Goal: Information Seeking & Learning: Check status

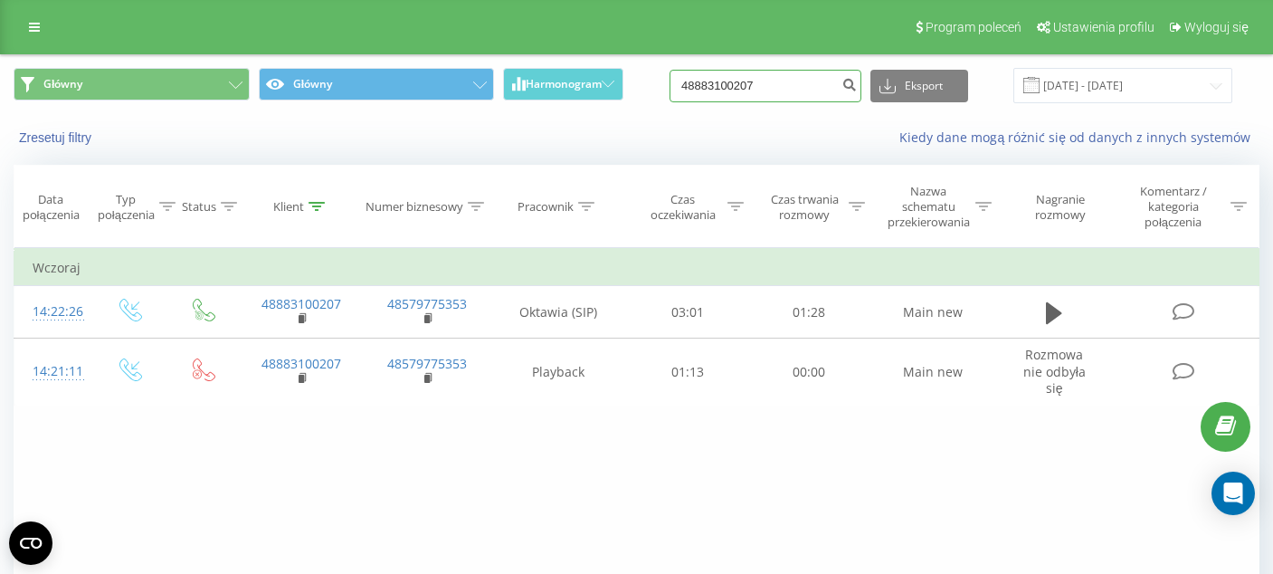
click at [793, 95] on input "48883100207" at bounding box center [766, 86] width 192 height 33
paste input "695993430"
type input "48695993430"
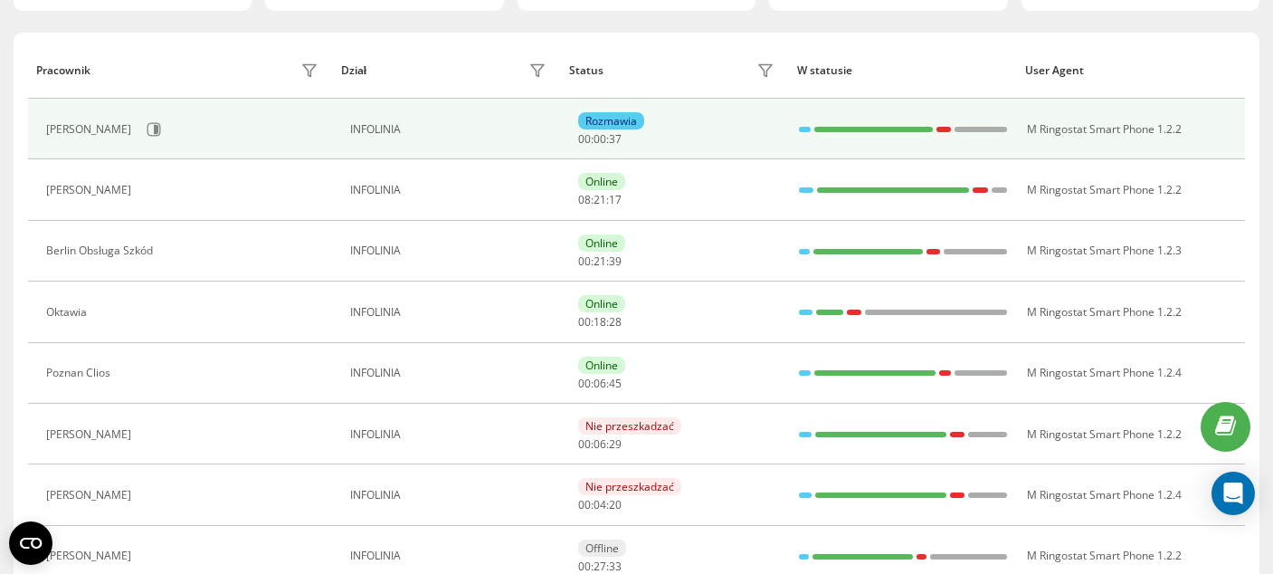
scroll to position [208, 0]
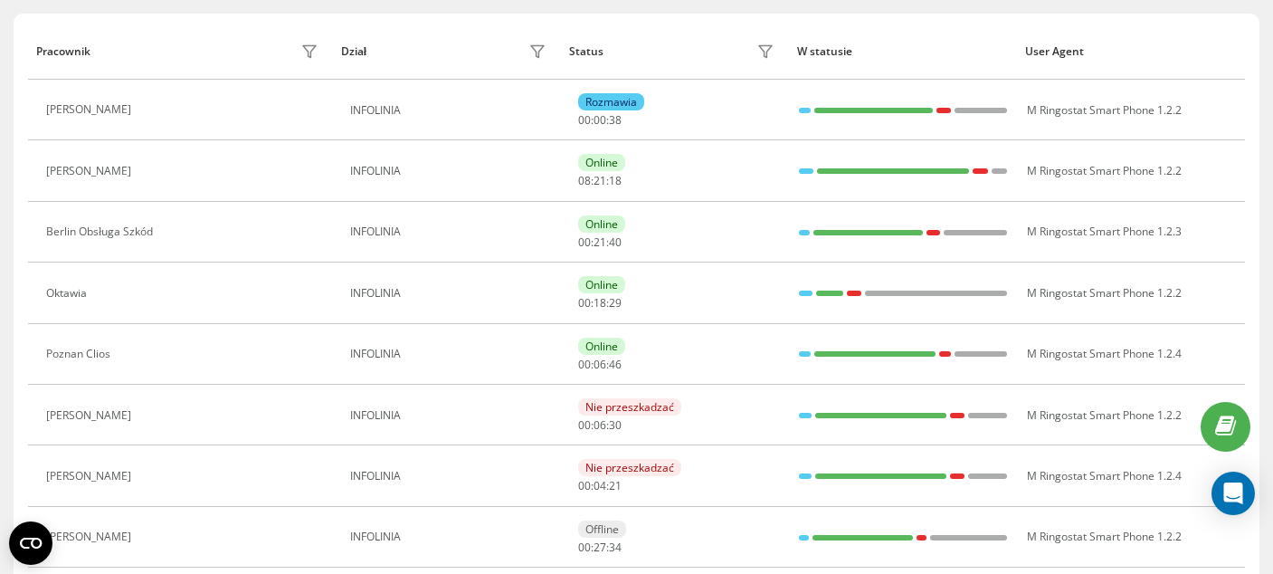
click at [103, 298] on button at bounding box center [107, 294] width 22 height 25
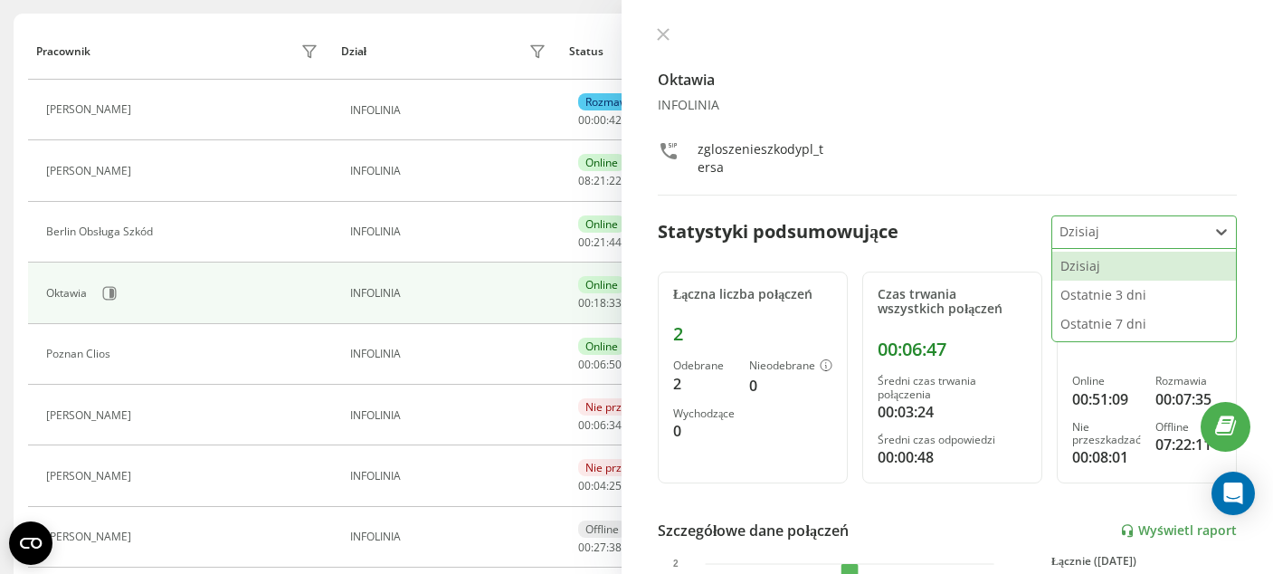
click at [1112, 220] on div "Dzisiaj" at bounding box center [1129, 232] width 155 height 32
click at [1130, 299] on div "Ostatnie 3 dni" at bounding box center [1144, 295] width 184 height 29
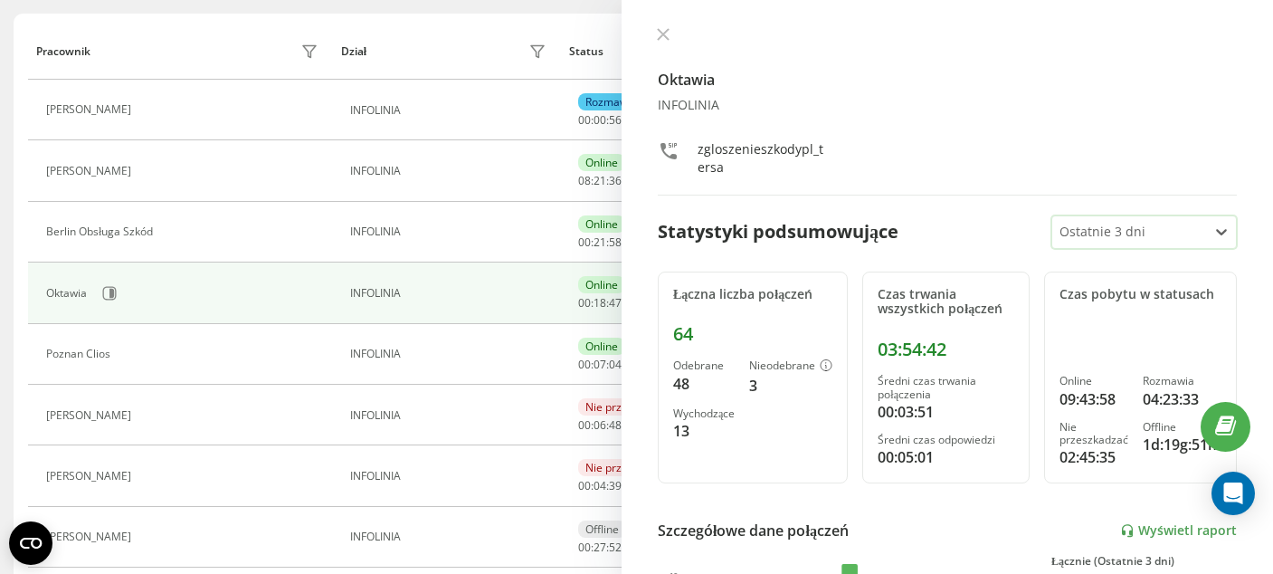
click at [1129, 227] on div at bounding box center [1130, 232] width 141 height 21
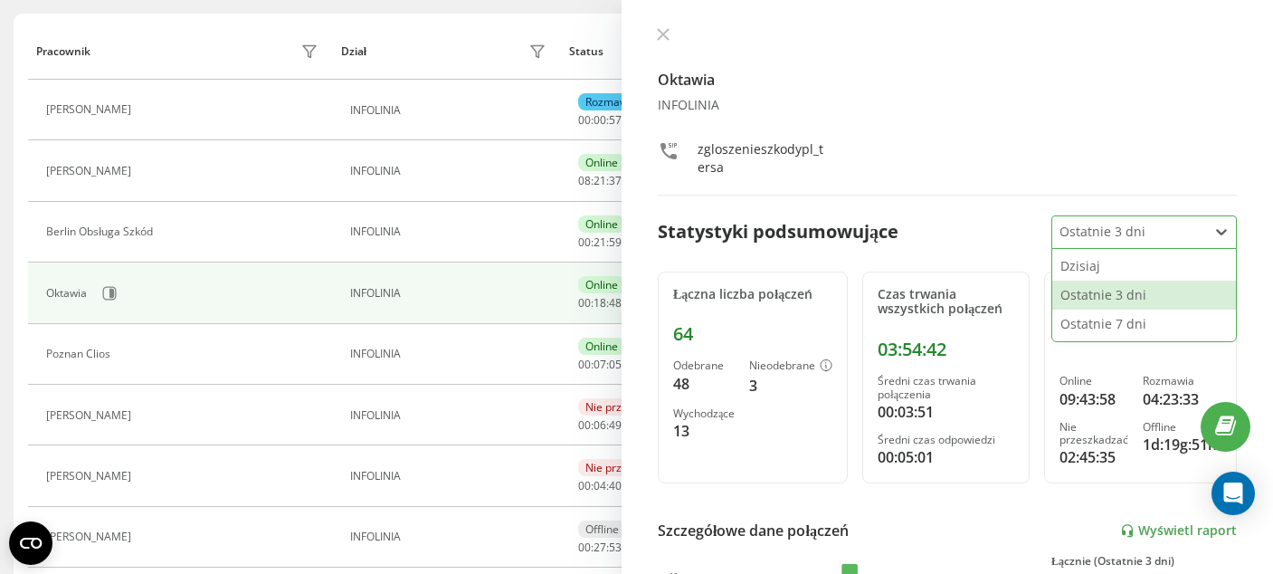
click at [1129, 227] on div at bounding box center [1130, 232] width 141 height 21
click at [1108, 266] on div "Dzisiaj" at bounding box center [1144, 266] width 184 height 29
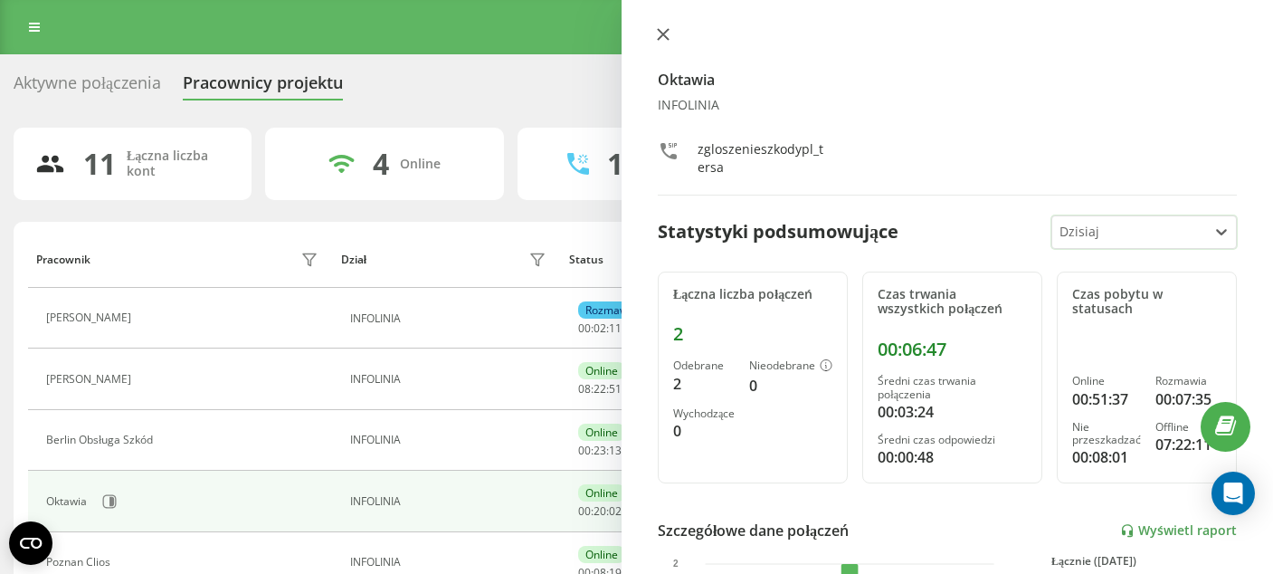
click at [667, 32] on icon at bounding box center [663, 34] width 13 height 13
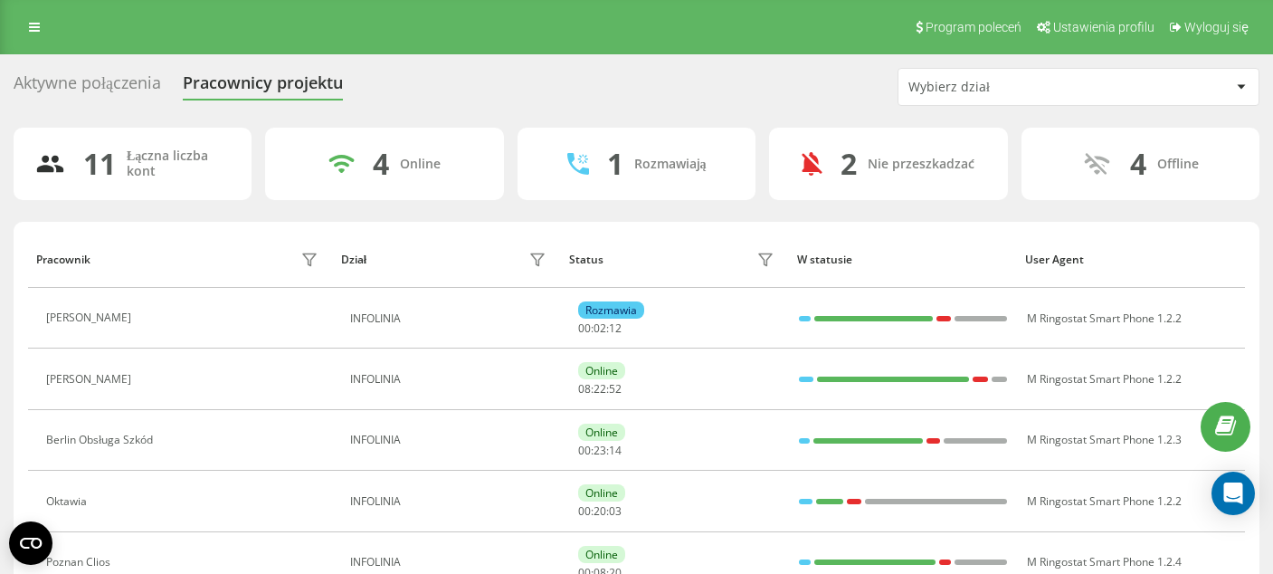
click at [109, 88] on div "Aktywne połączenia" at bounding box center [87, 87] width 147 height 28
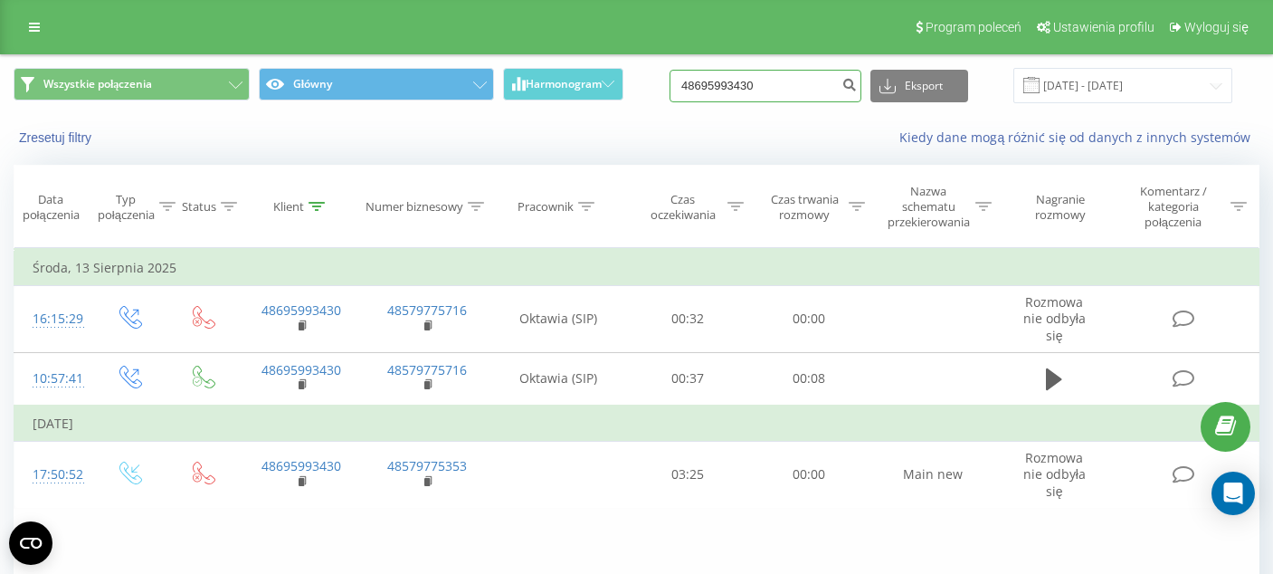
click at [798, 102] on input "48695993430" at bounding box center [766, 86] width 192 height 33
click at [793, 81] on input "48695993430" at bounding box center [766, 86] width 192 height 33
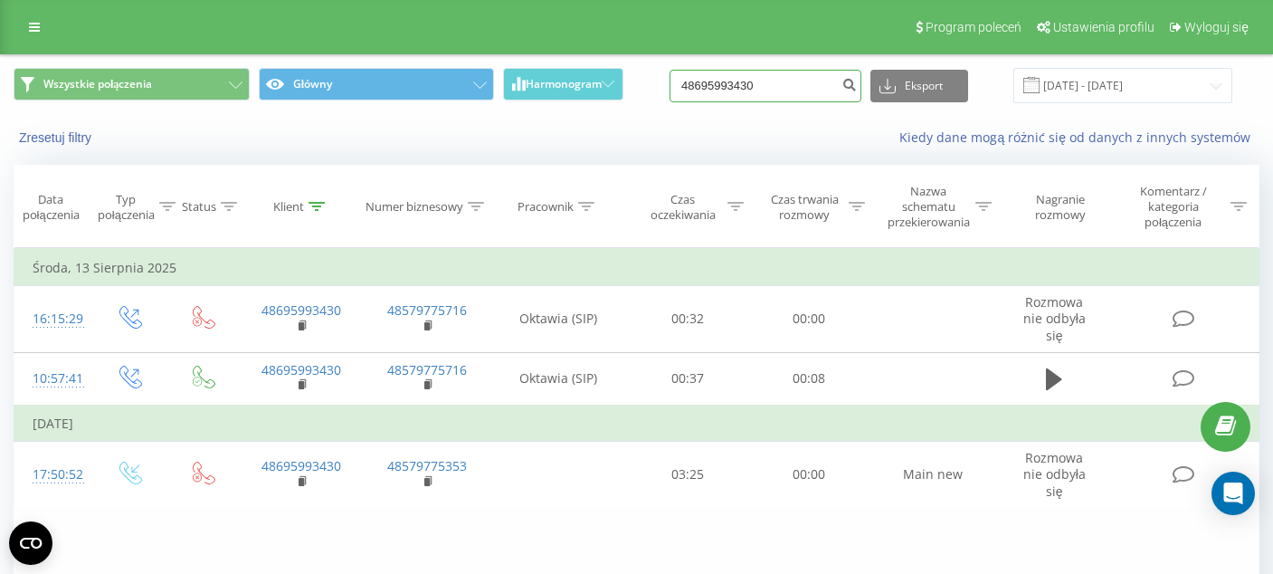
paste input "60646789"
type input "48660646789"
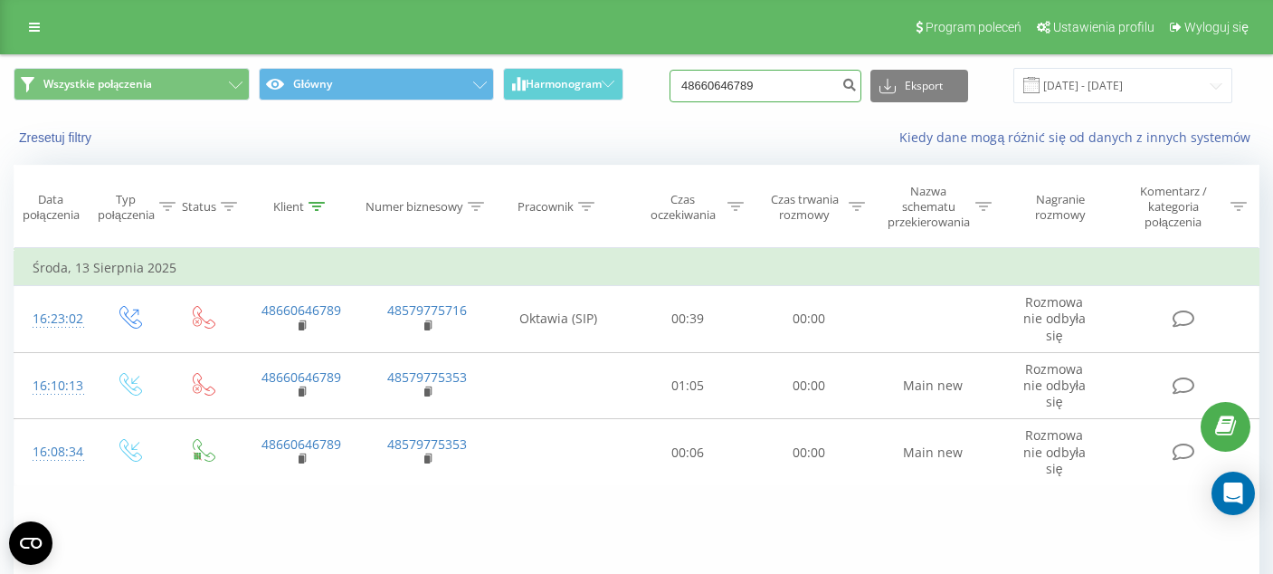
click at [785, 92] on input "48660646789" at bounding box center [766, 86] width 192 height 33
paste input "5540275"
type input "48665540275"
